Goal: Contribute content: Add original content to the website for others to see

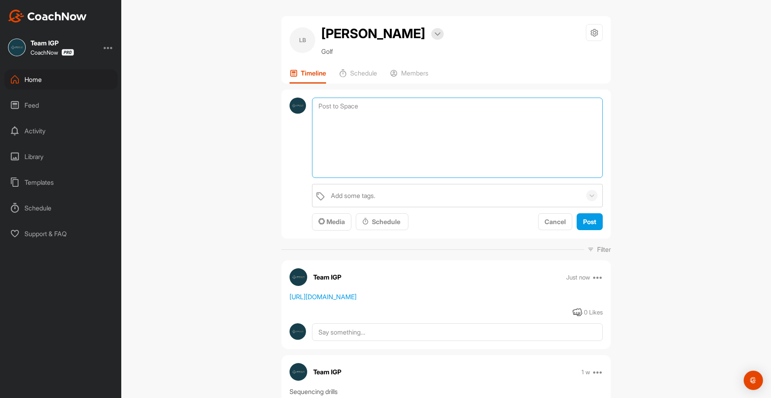
click at [360, 112] on textarea at bounding box center [457, 138] width 291 height 80
click at [322, 114] on textarea "LEft foot snow angel FLoat left, arms lower" at bounding box center [457, 138] width 291 height 80
click at [324, 106] on textarea "LEft foot snow angel Float left, arms lower" at bounding box center [457, 138] width 291 height 80
type textarea "Left foot snow angel Float left, arms lower"
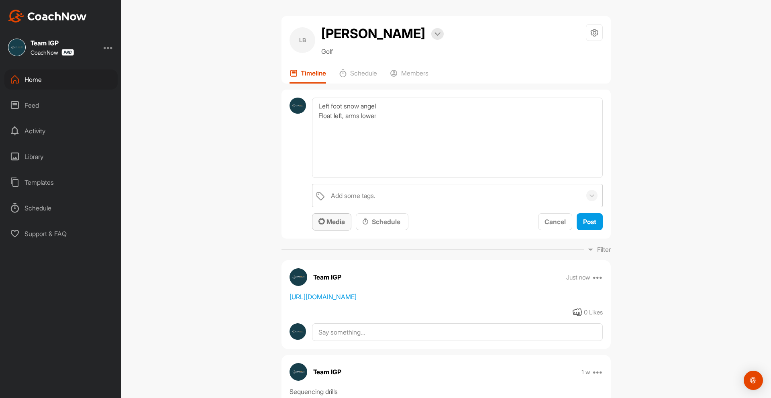
click at [327, 223] on span "Media" at bounding box center [332, 222] width 27 height 8
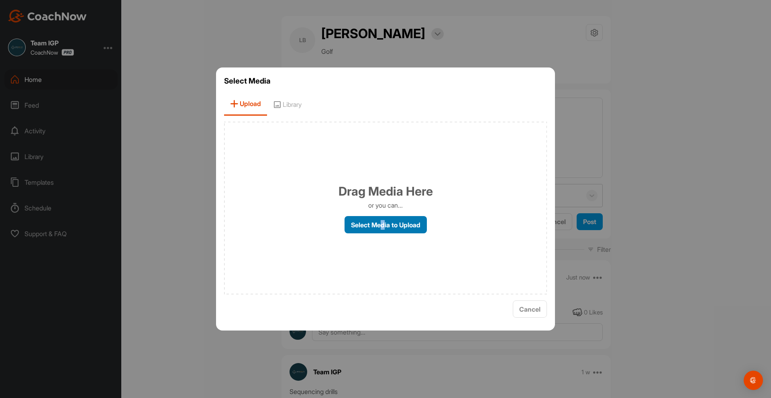
click at [382, 225] on label "Select Media to Upload" at bounding box center [386, 224] width 82 height 17
click at [365, 223] on label "Select Media to Upload" at bounding box center [386, 224] width 82 height 17
click at [0, 0] on input "Select Media to Upload" at bounding box center [0, 0] width 0 height 0
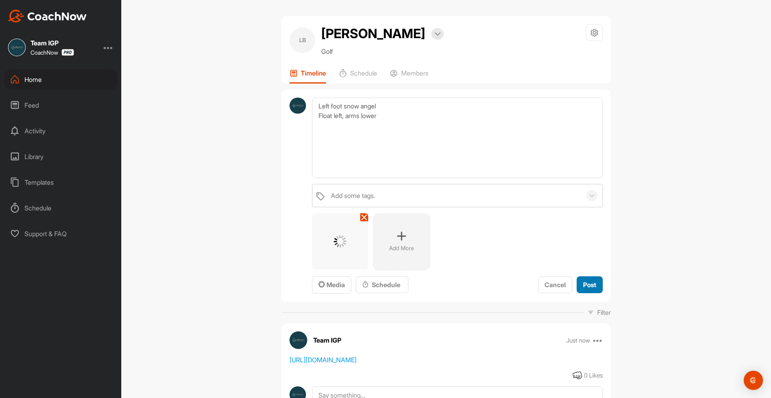
drag, startPoint x: 583, startPoint y: 283, endPoint x: 575, endPoint y: 280, distance: 8.7
click at [583, 282] on span "Post" at bounding box center [589, 285] width 13 height 8
